Goal: Task Accomplishment & Management: Complete application form

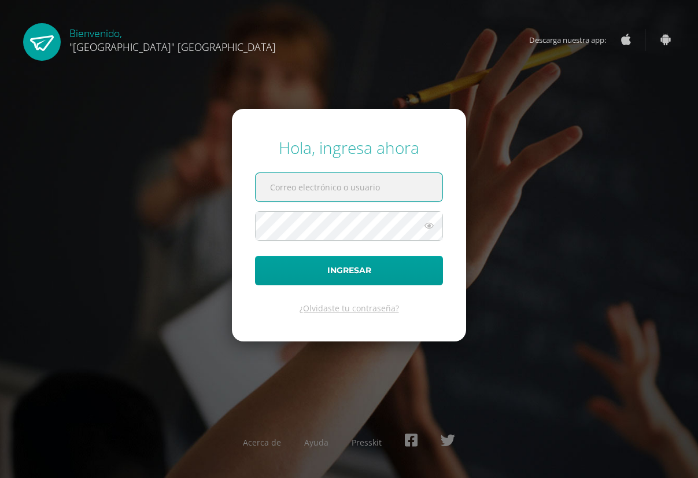
click at [348, 182] on input "text" at bounding box center [349, 187] width 187 height 28
type input "[EMAIL_ADDRESS][DOMAIN_NAME]"
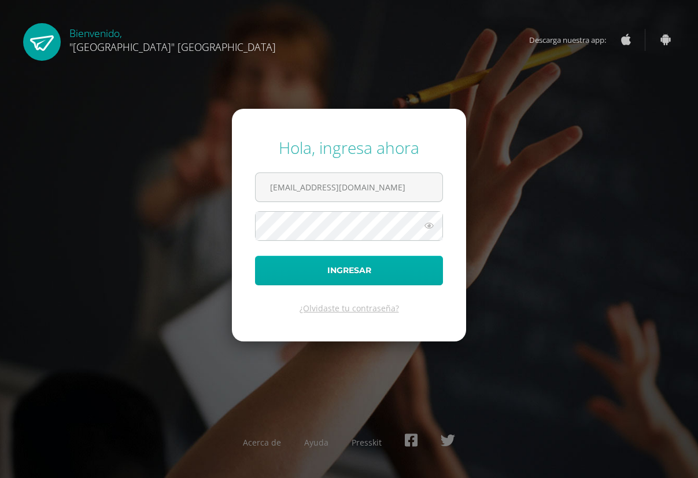
click at [397, 262] on button "Ingresar" at bounding box center [349, 271] width 188 height 30
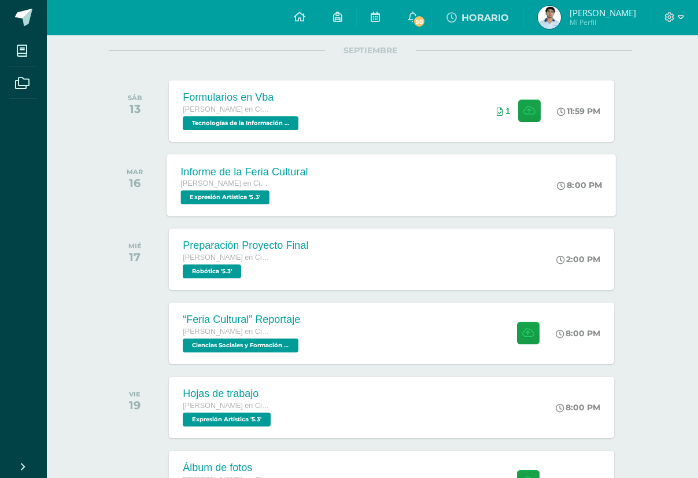
scroll to position [133, 2]
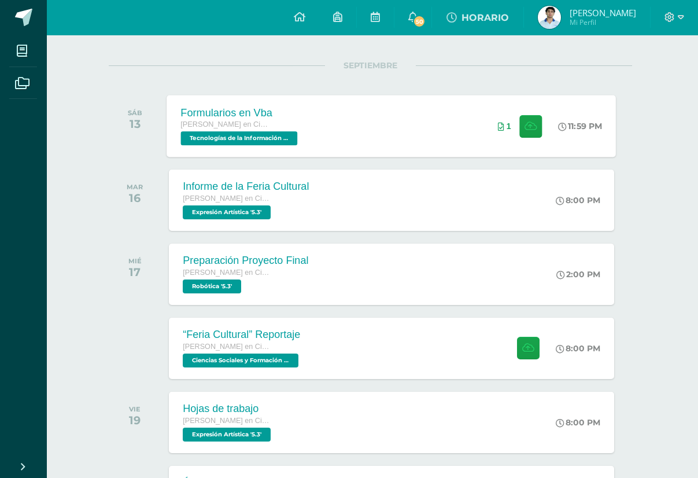
click at [447, 122] on div "Formularios en Vba Quinto Bachillerato en Ciencias y Letras Tecnologías de la I…" at bounding box center [391, 126] width 449 height 62
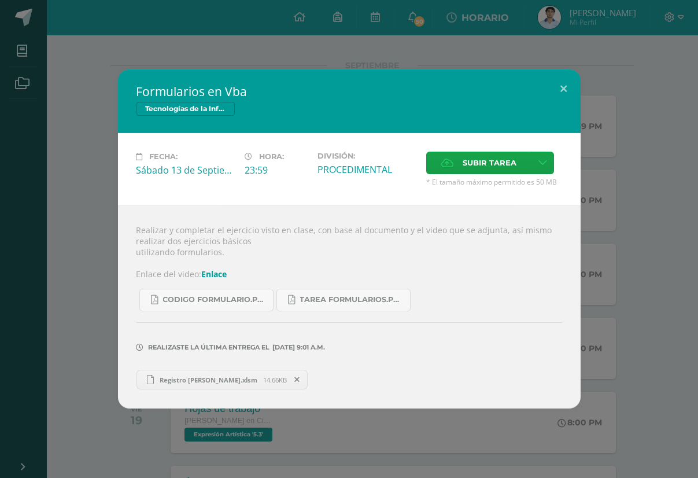
scroll to position [133, 0]
click at [440, 169] on label "Subir tarea" at bounding box center [478, 163] width 105 height 23
click at [0, 0] on input "Subir tarea" at bounding box center [0, 0] width 0 height 0
click at [566, 90] on button at bounding box center [564, 88] width 33 height 39
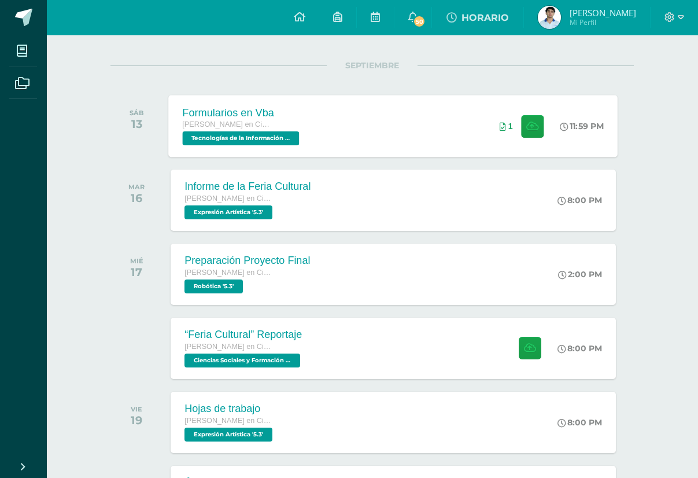
click at [335, 133] on div "Formularios en Vba Quinto Bachillerato en Ciencias y Letras Tecnologías de la I…" at bounding box center [393, 126] width 449 height 62
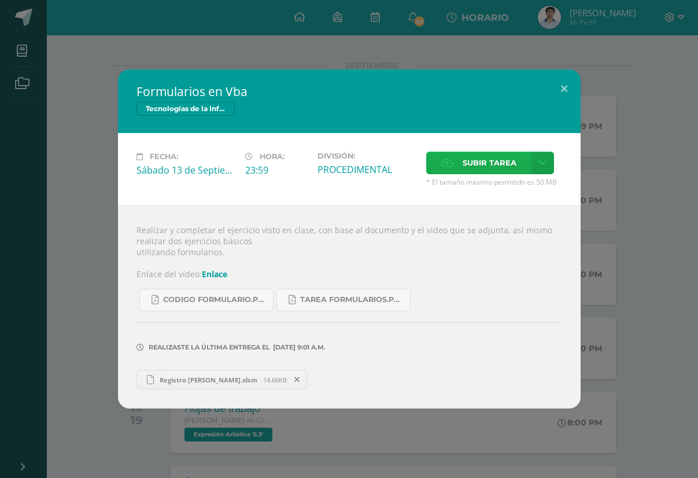
click at [462, 172] on label "Subir tarea" at bounding box center [478, 163] width 105 height 23
click at [0, 0] on input "Subir tarea" at bounding box center [0, 0] width 0 height 0
click at [566, 81] on button at bounding box center [564, 88] width 33 height 39
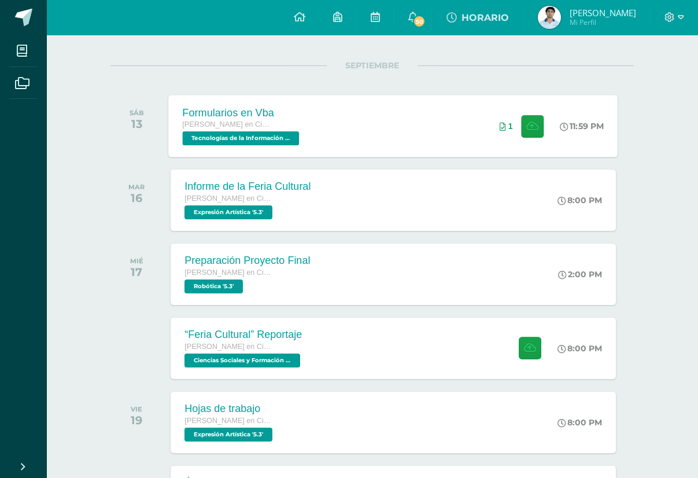
click at [351, 107] on div "Formularios en Vba Quinto Bachillerato en Ciencias y Letras Tecnologías de la I…" at bounding box center [393, 126] width 449 height 62
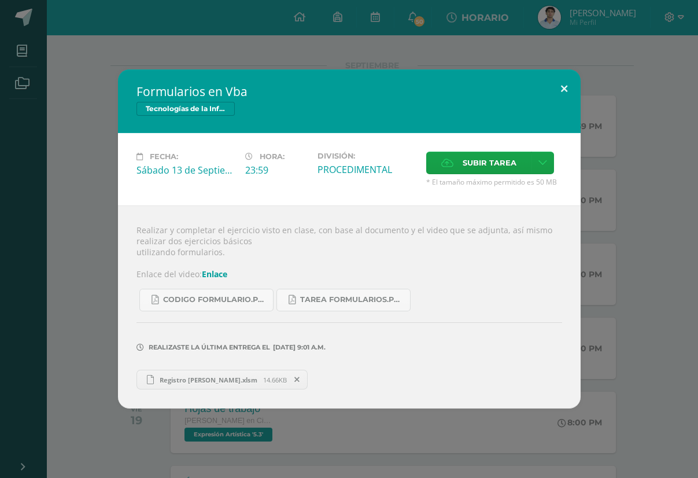
click at [565, 88] on button at bounding box center [564, 88] width 33 height 39
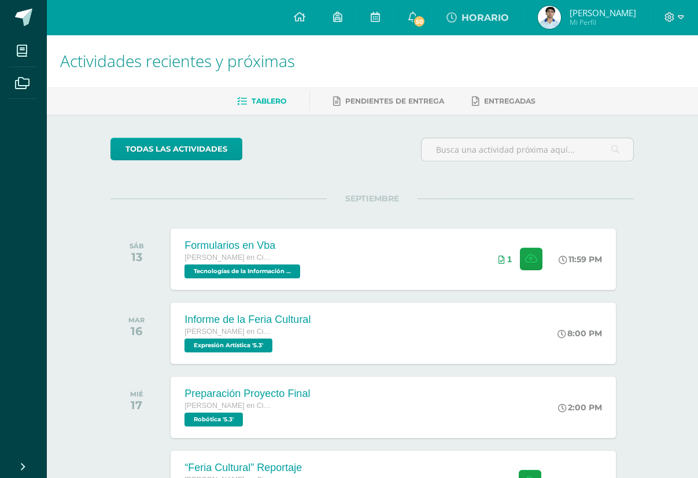
scroll to position [0, 0]
click at [208, 330] on span "Quinto Bachillerato en Ciencias y Letras" at bounding box center [227, 331] width 88 height 8
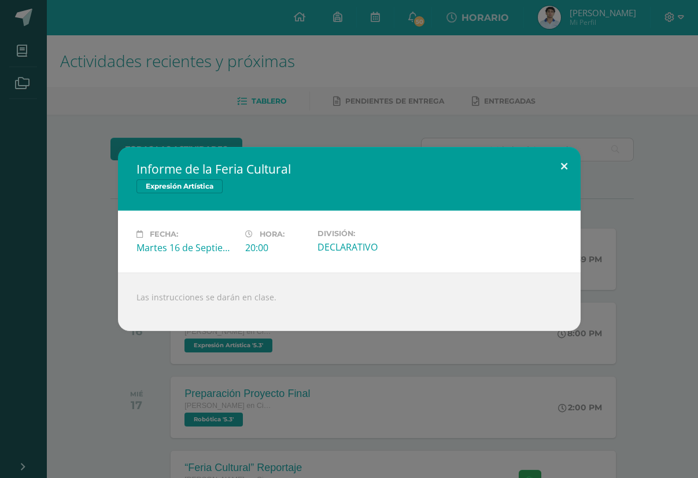
click at [561, 171] on button at bounding box center [564, 166] width 33 height 39
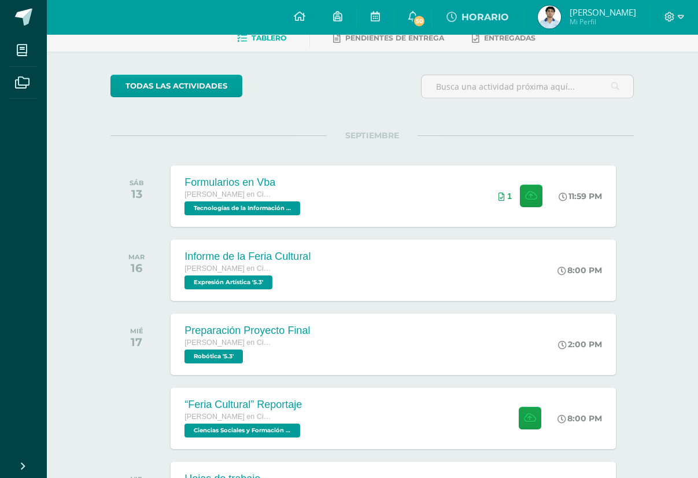
scroll to position [62, 0]
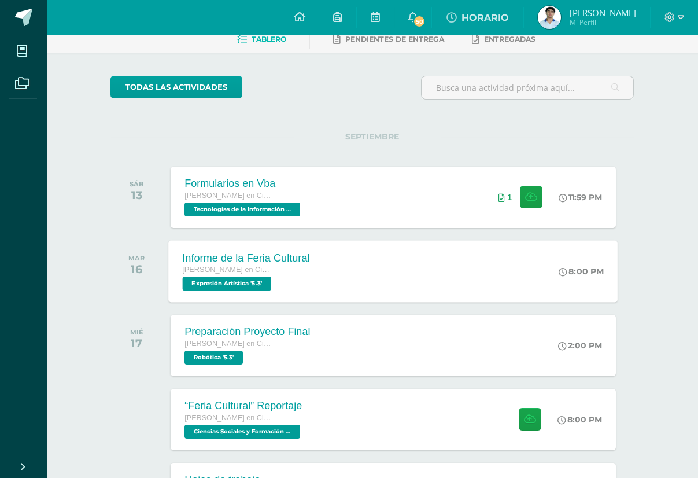
click at [283, 275] on div "Quinto Bachillerato en Ciencias y Letras" at bounding box center [246, 270] width 127 height 13
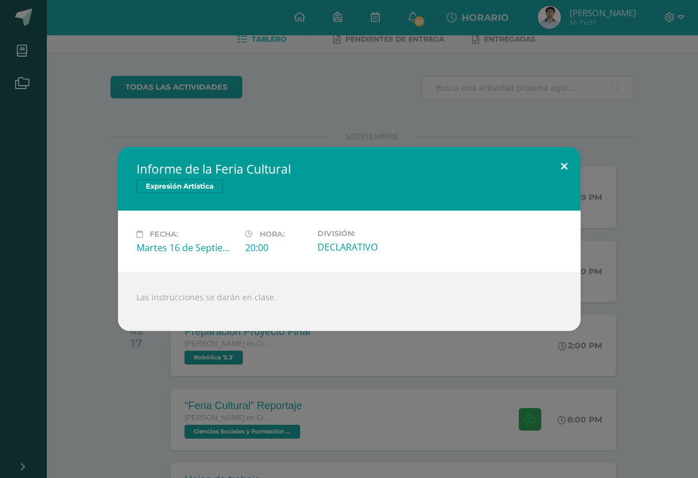
click at [567, 162] on button at bounding box center [564, 166] width 33 height 39
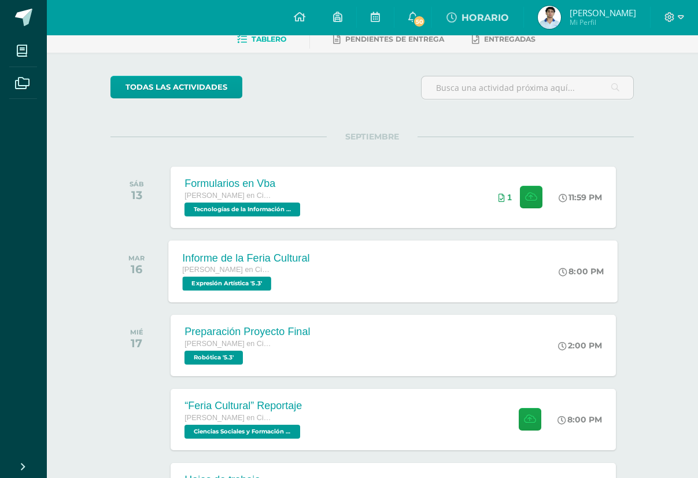
click at [253, 271] on span "Quinto Bachillerato en Ciencias y Letras" at bounding box center [227, 270] width 88 height 8
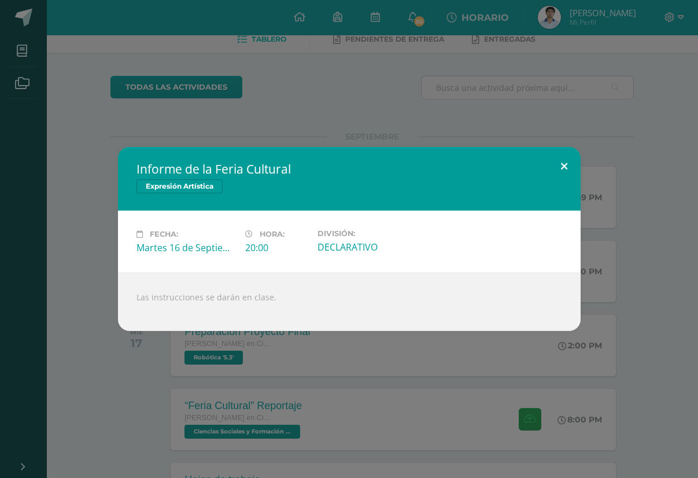
click at [564, 163] on button at bounding box center [564, 166] width 33 height 39
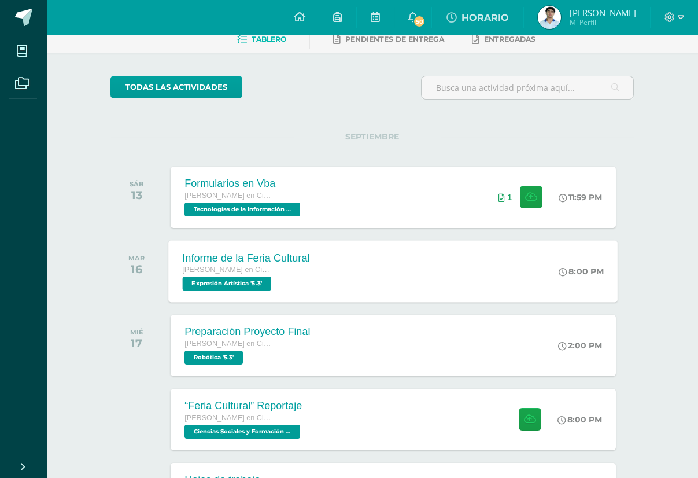
scroll to position [108, 0]
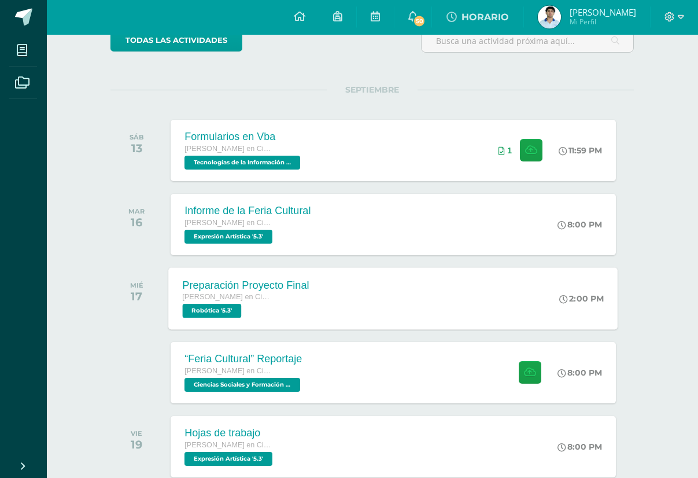
click at [375, 296] on div "Preparación Proyecto Final Quinto Bachillerato en Ciencias y Letras Robótica '5…" at bounding box center [393, 299] width 449 height 62
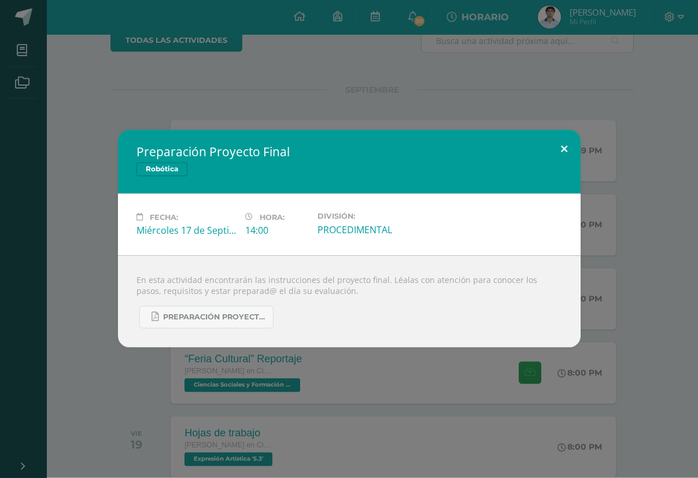
click at [569, 150] on button at bounding box center [564, 149] width 33 height 39
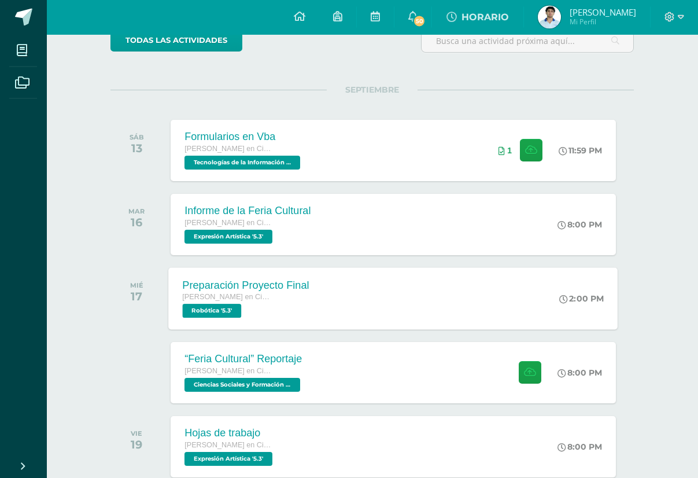
click at [341, 280] on div "Preparación Proyecto Final Quinto Bachillerato en Ciencias y Letras Robótica '5…" at bounding box center [393, 299] width 449 height 62
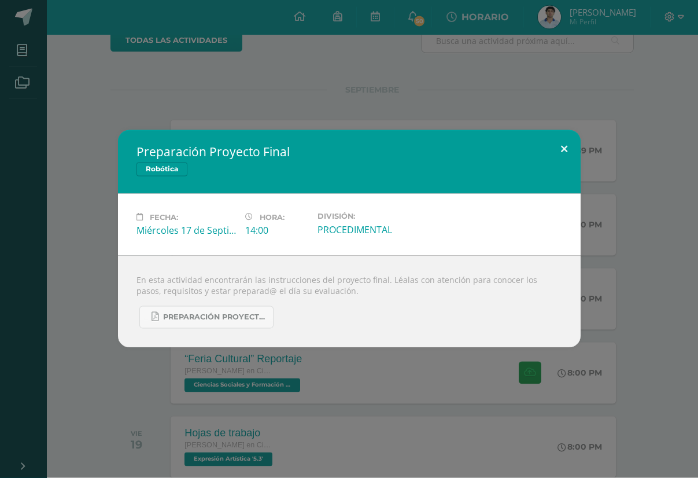
click at [558, 157] on button at bounding box center [564, 149] width 33 height 39
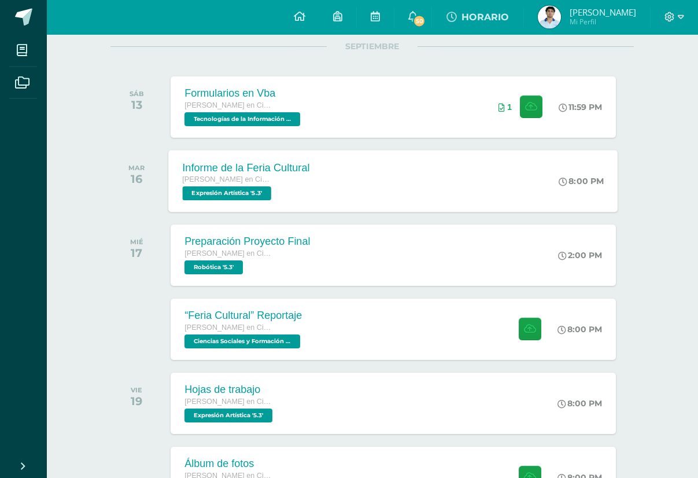
scroll to position [153, 0]
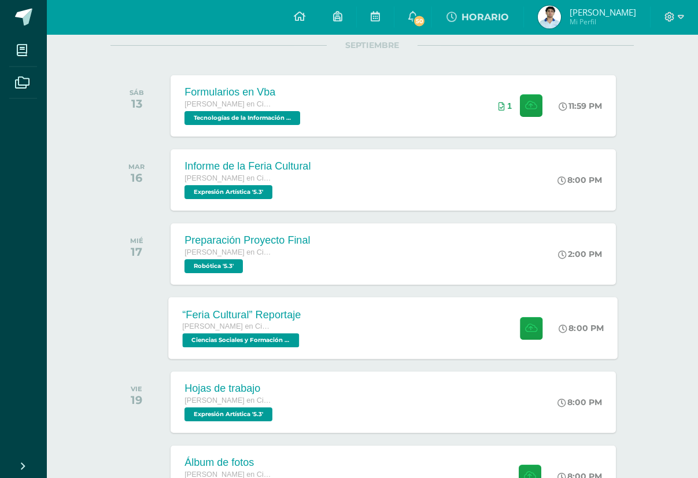
click at [254, 318] on div "“Feria Cultural” Reportaje" at bounding box center [243, 315] width 120 height 12
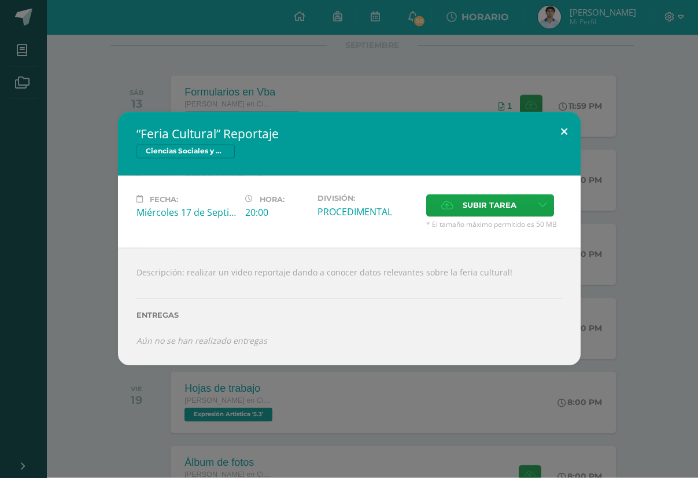
click at [569, 134] on button at bounding box center [564, 131] width 33 height 39
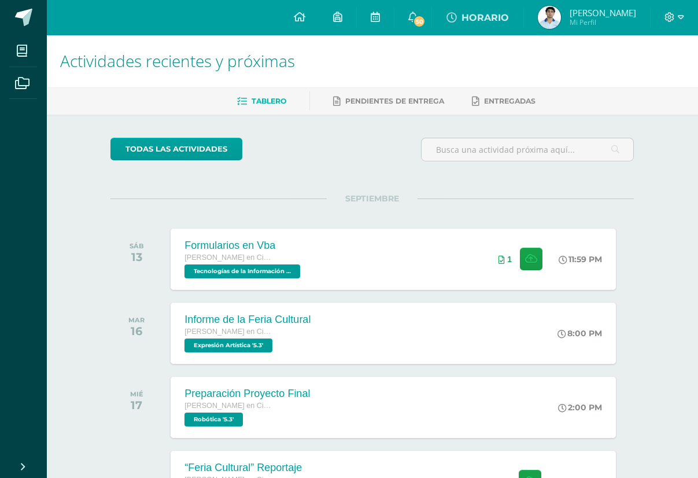
scroll to position [0, 0]
click at [416, 9] on link "50" at bounding box center [413, 17] width 37 height 35
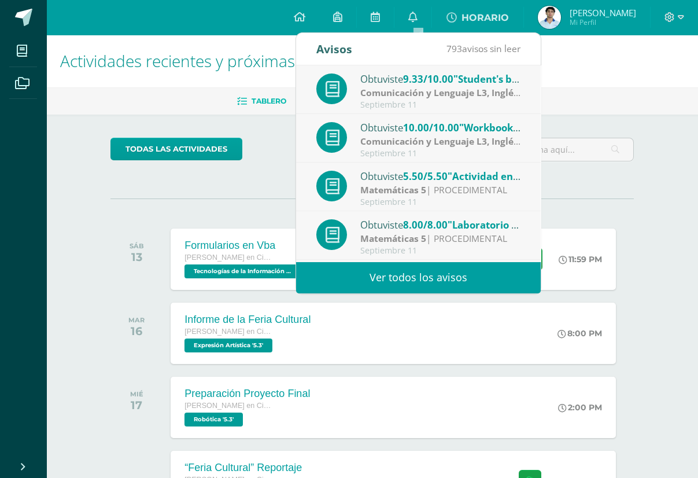
click at [591, 76] on h1 "Actividades recientes y próximas" at bounding box center [372, 61] width 624 height 53
